Goal: Transaction & Acquisition: Purchase product/service

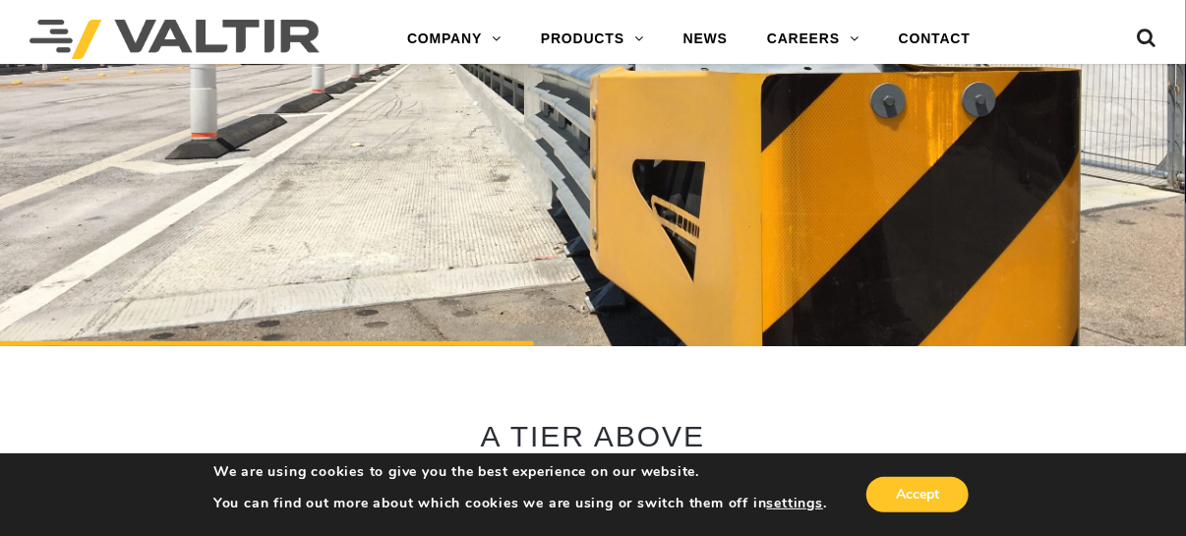
scroll to position [295, 0]
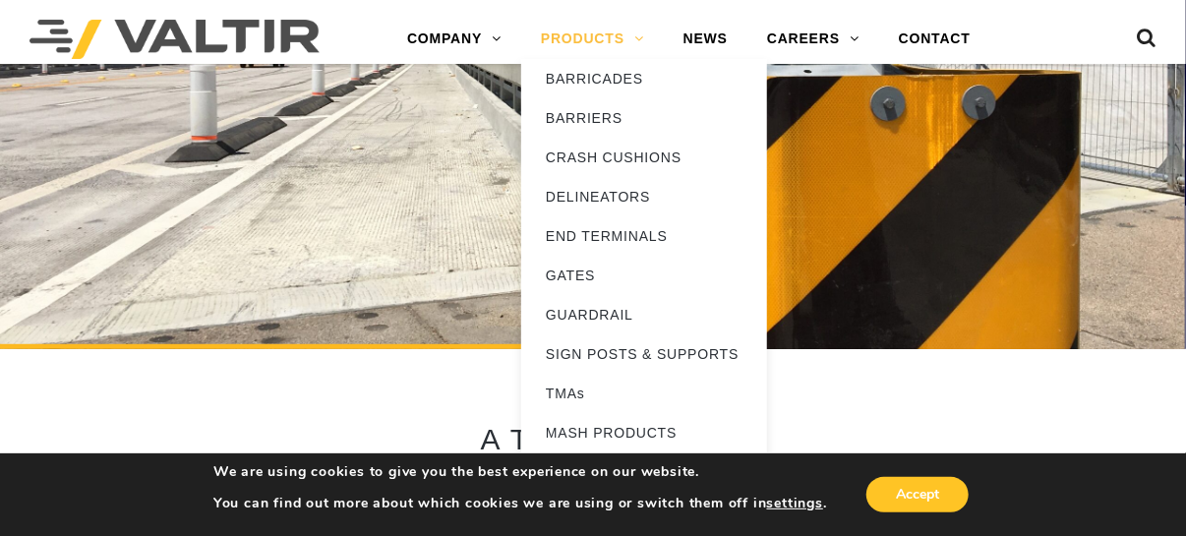
click at [632, 33] on link "PRODUCTS" at bounding box center [592, 39] width 143 height 39
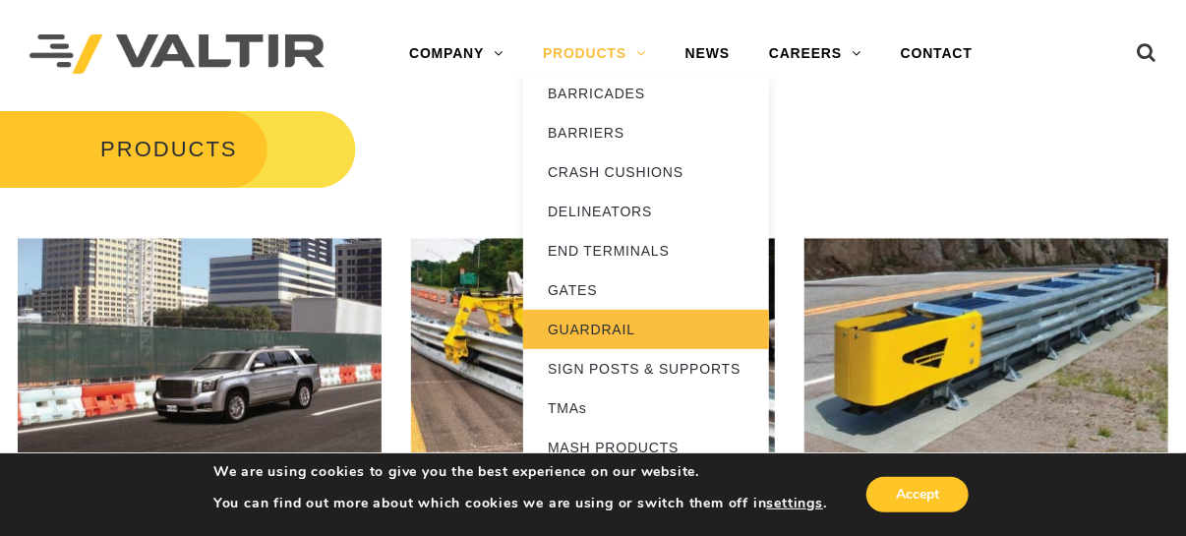
scroll to position [97, 0]
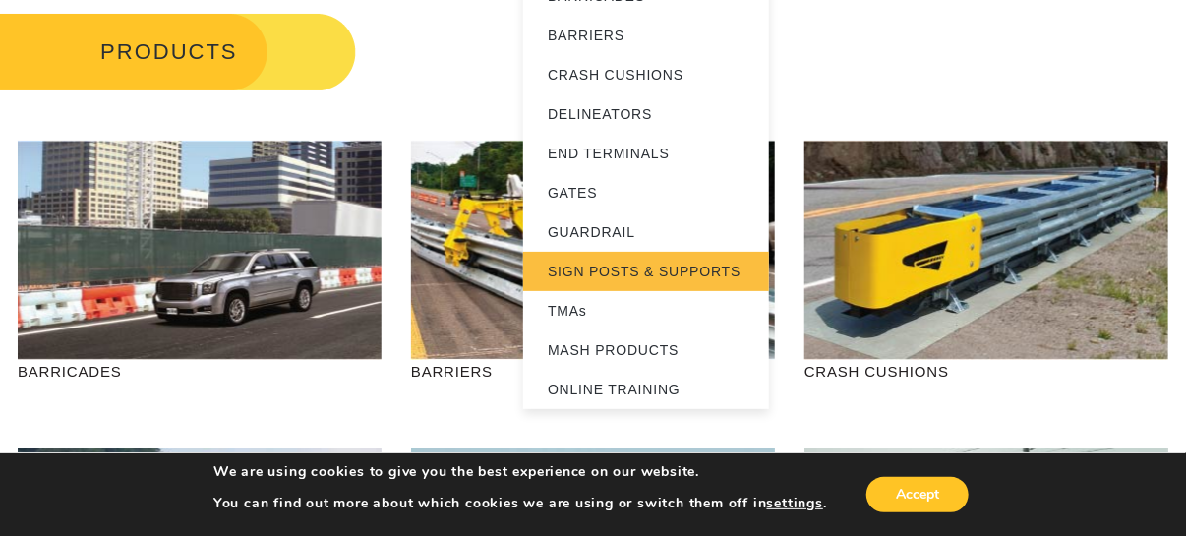
click at [674, 271] on link "SIGN POSTS & SUPPORTS" at bounding box center [646, 271] width 246 height 39
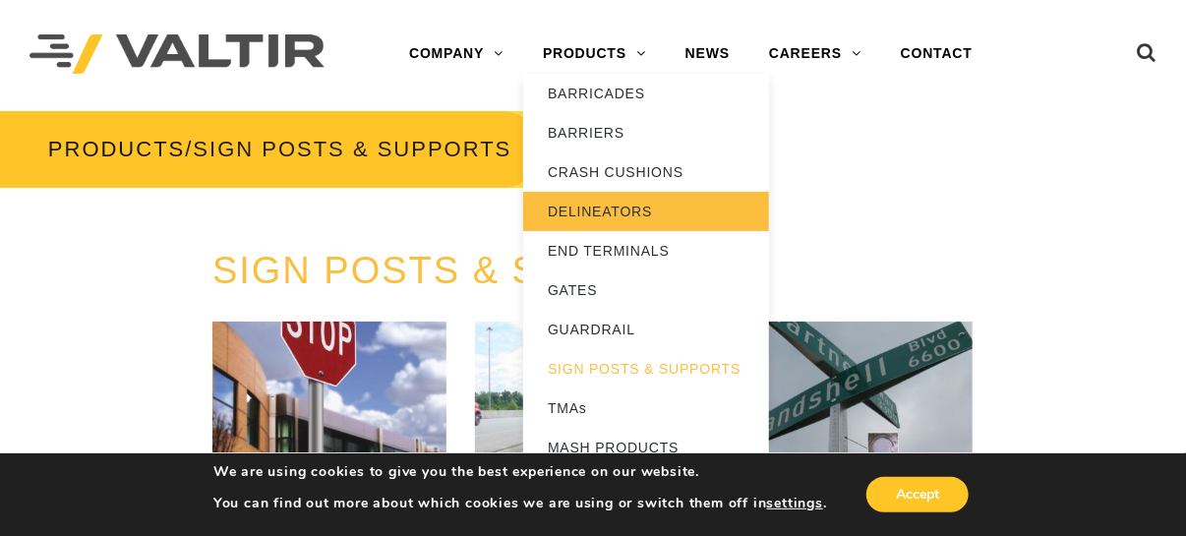
click at [597, 205] on link "DELINEATORS" at bounding box center [646, 211] width 246 height 39
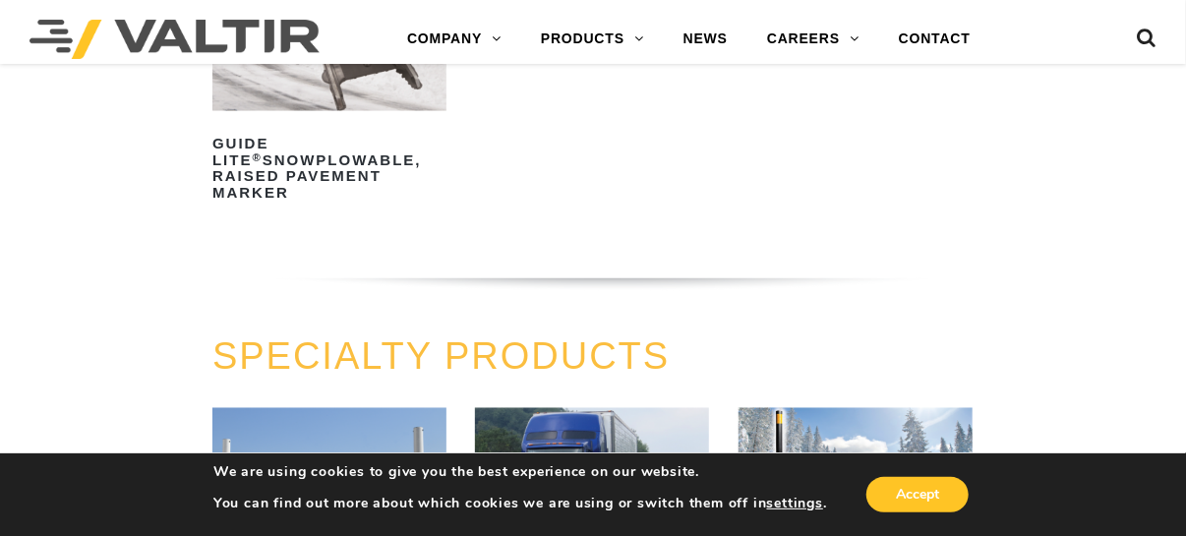
scroll to position [1377, 0]
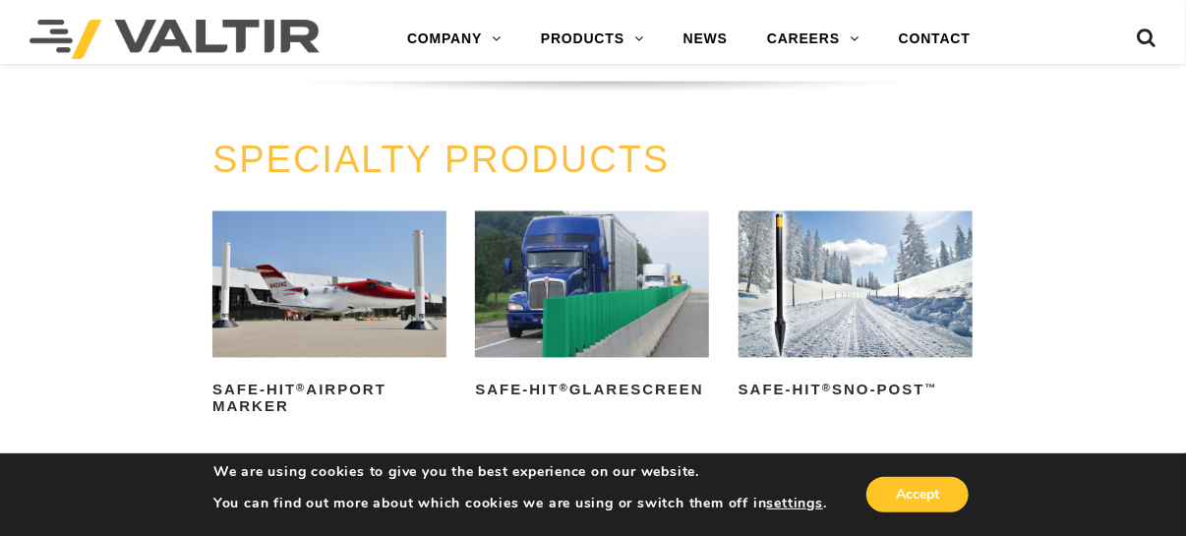
click at [588, 318] on img at bounding box center [592, 284] width 234 height 147
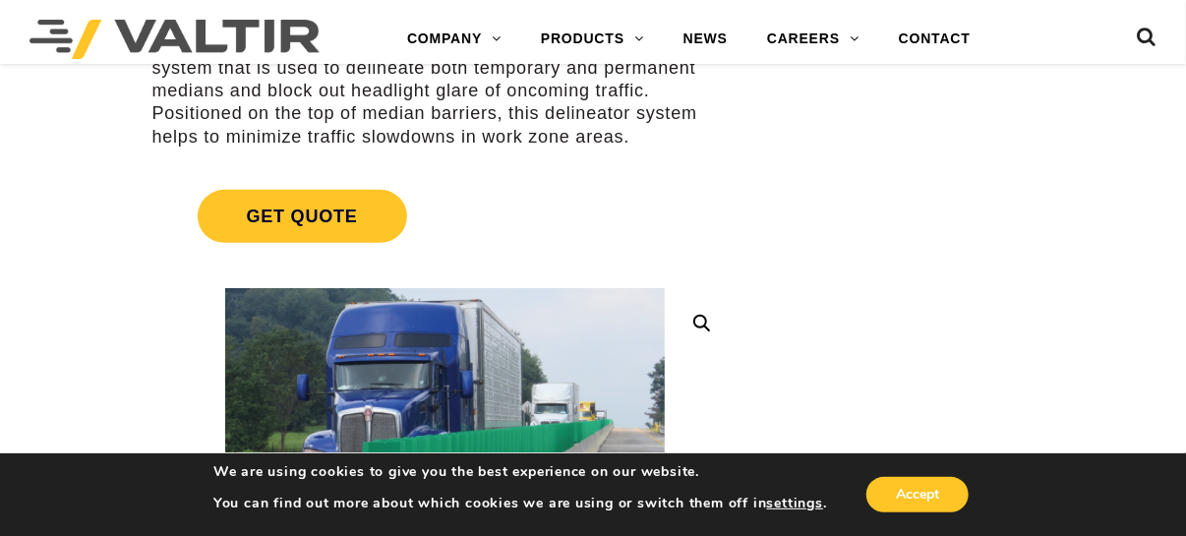
scroll to position [97, 0]
